Goal: Browse casually

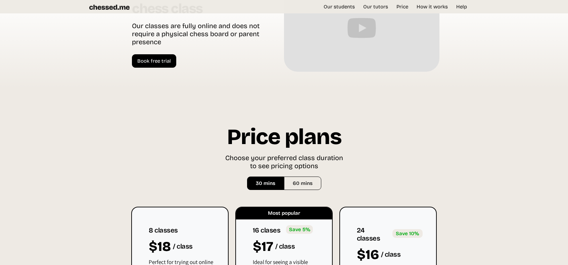
scroll to position [1577, 0]
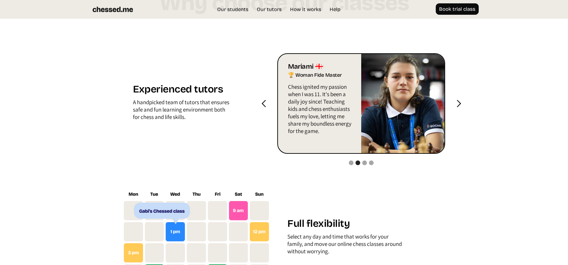
scroll to position [637, 0]
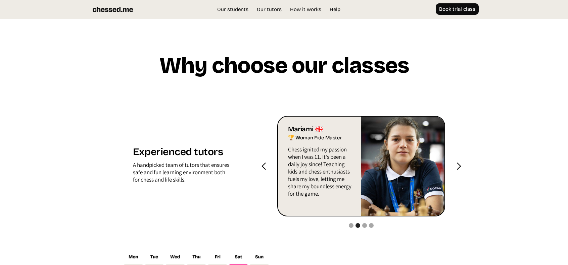
click at [455, 165] on div "next slide" at bounding box center [458, 166] width 8 height 8
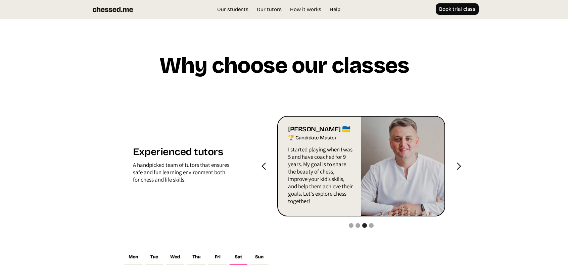
click at [455, 165] on div "next slide" at bounding box center [458, 166] width 8 height 8
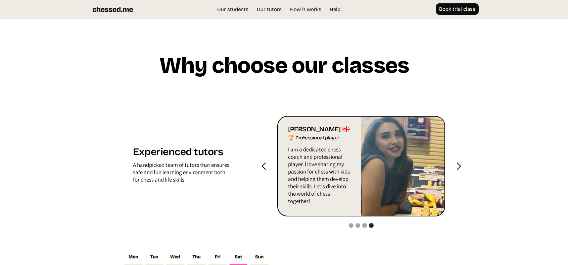
click at [455, 165] on div "next slide" at bounding box center [458, 166] width 8 height 8
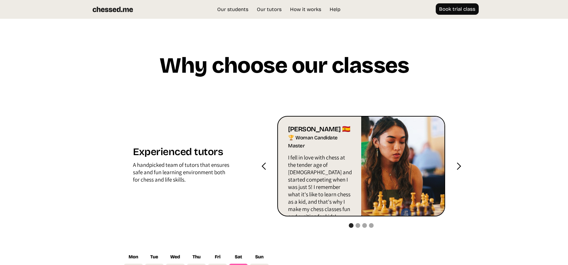
click at [455, 165] on div "next slide" at bounding box center [458, 166] width 8 height 8
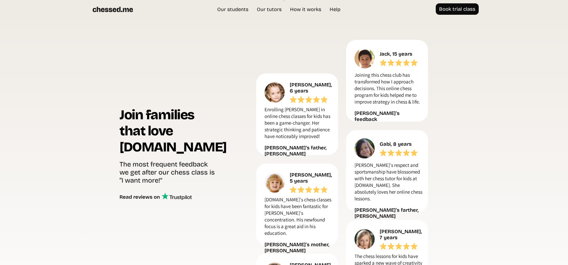
scroll to position [0, 0]
